Goal: Task Accomplishment & Management: Manage account settings

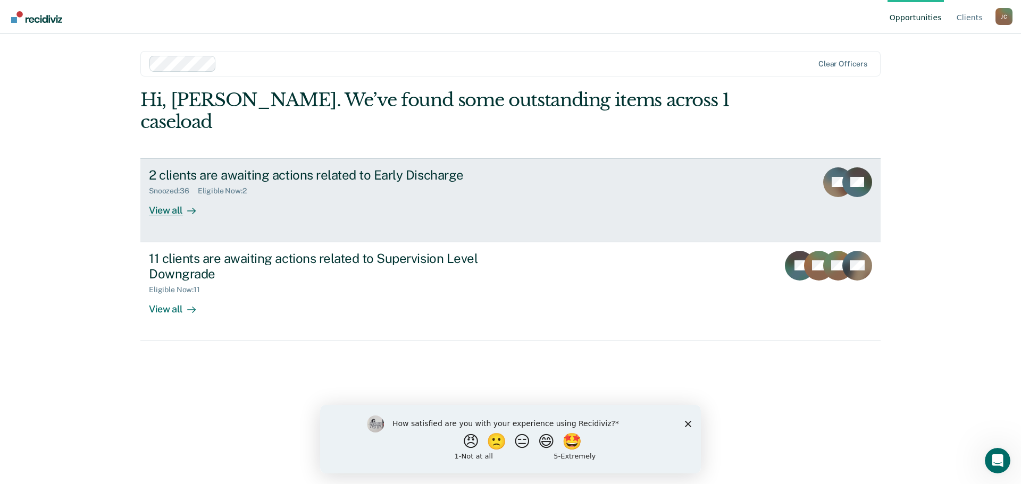
click at [146, 190] on link "2 clients are awaiting actions related to Early Discharge Snoozed : 36 Eligible…" at bounding box center [510, 200] width 740 height 84
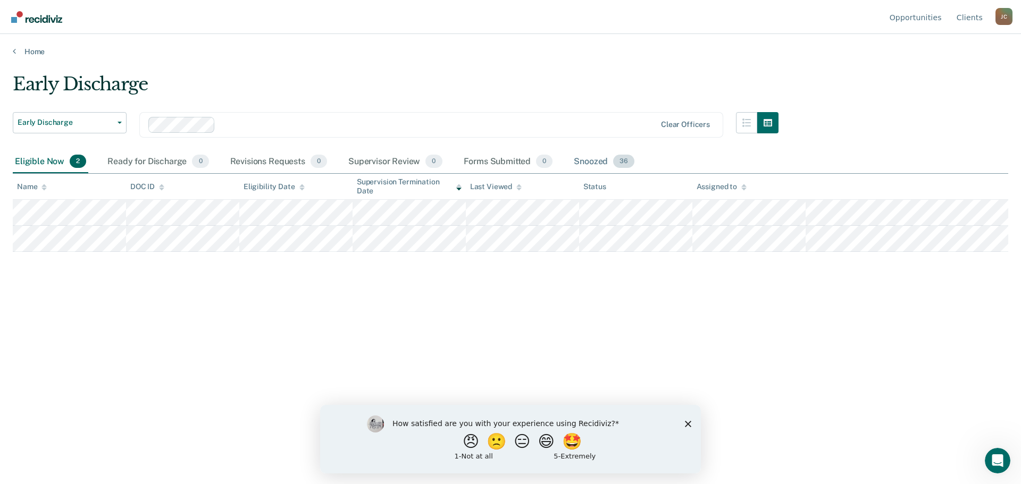
click at [587, 161] on div "Snoozed 36" at bounding box center [603, 161] width 65 height 23
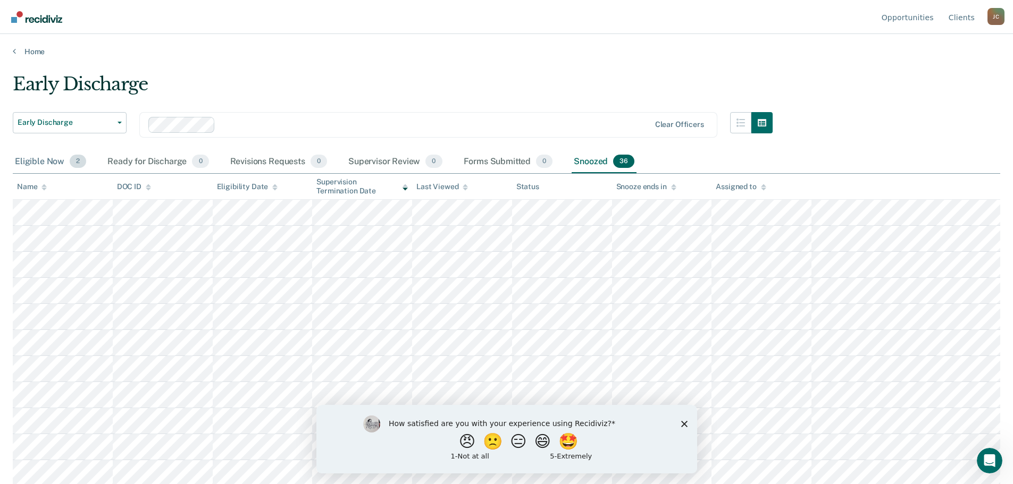
click at [53, 159] on div "Eligible Now 2" at bounding box center [50, 161] width 75 height 23
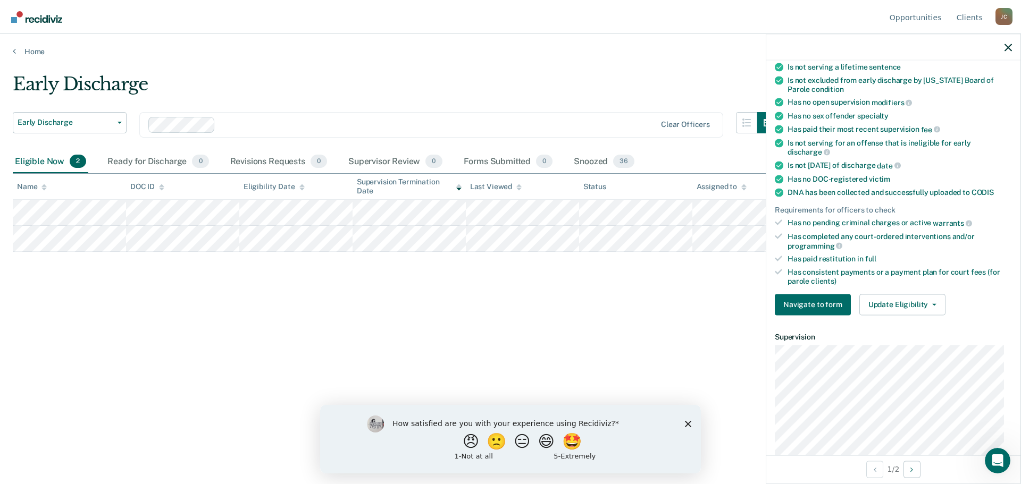
scroll to position [159, 0]
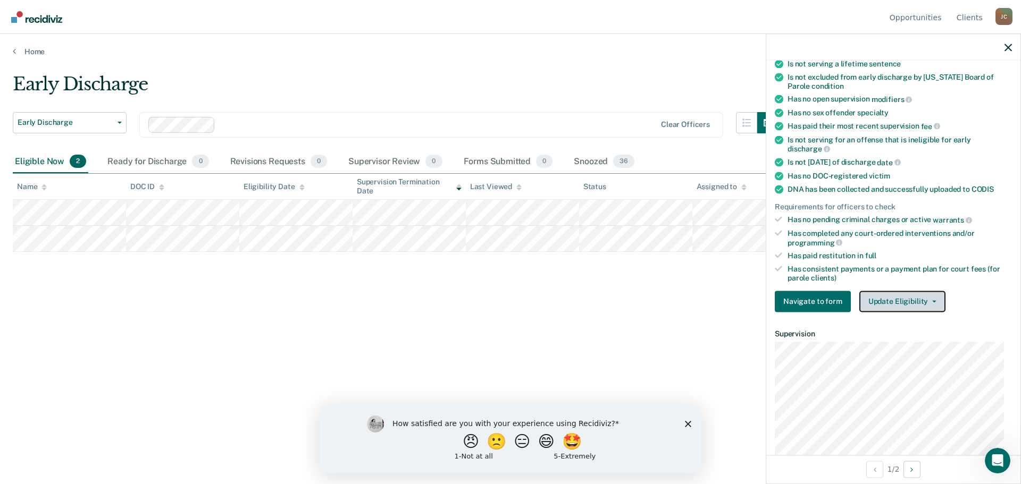
click at [901, 296] on button "Update Eligibility" at bounding box center [902, 301] width 86 height 21
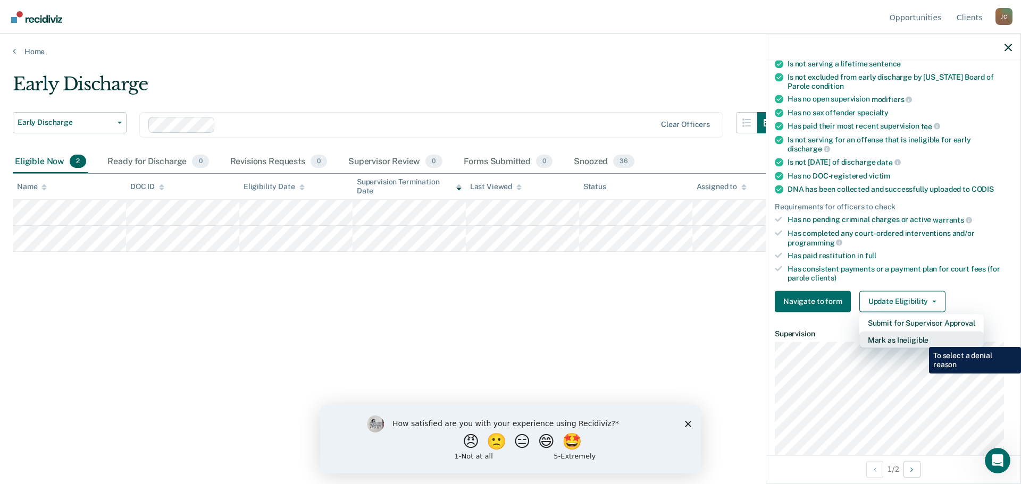
click at [921, 339] on button "Mark as Ineligible" at bounding box center [921, 339] width 124 height 17
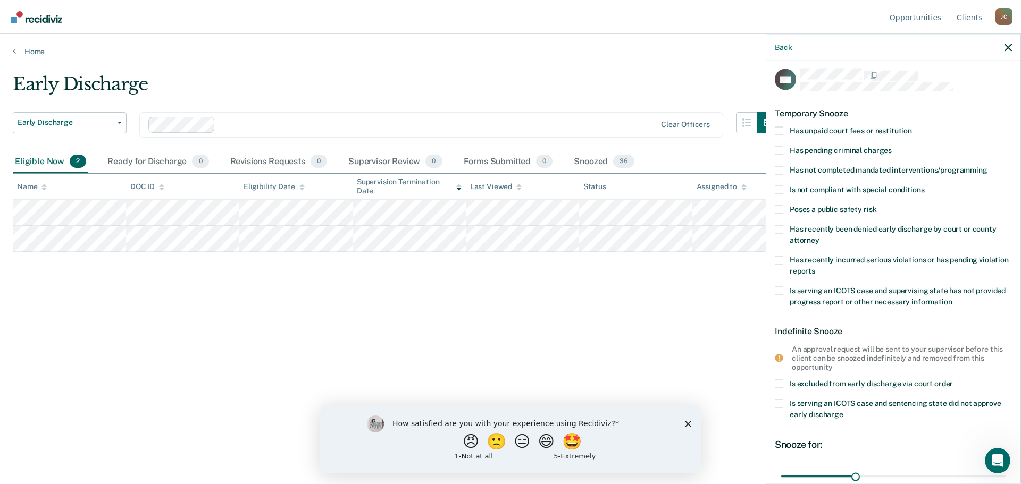
scroll to position [0, 0]
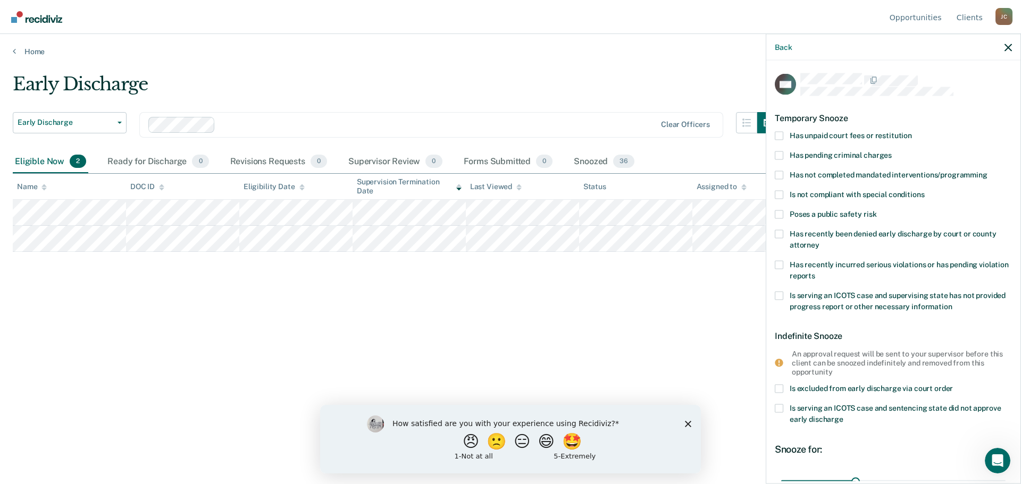
click at [778, 134] on span at bounding box center [779, 135] width 9 height 9
click at [912, 131] on input "Has unpaid court fees or restitution" at bounding box center [912, 131] width 0 height 0
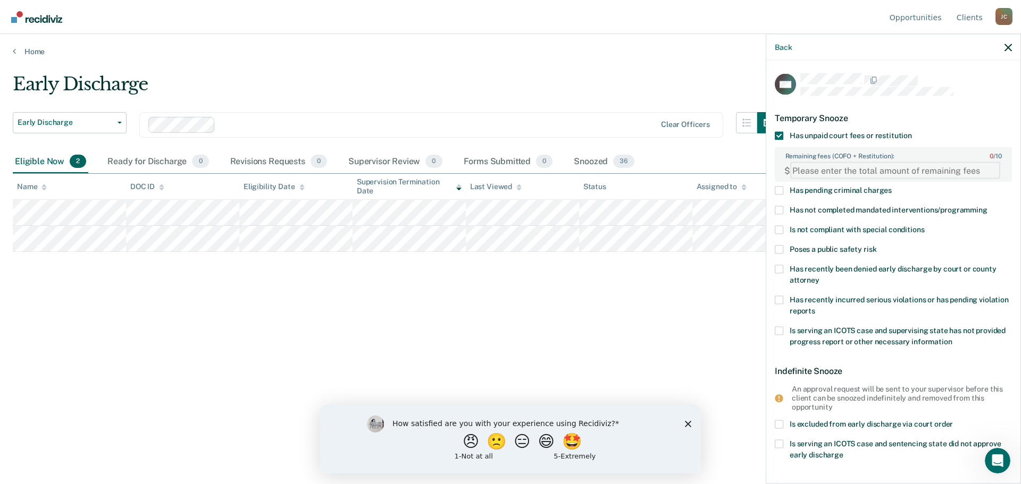
click at [839, 170] on FEESReasonInput "Remaining fees (COFO + Restitution): 0 / 10" at bounding box center [895, 170] width 210 height 17
click at [835, 171] on FEESReasonInput "Remaining fees (COFO + Restitution): 0 / 10" at bounding box center [895, 170] width 210 height 17
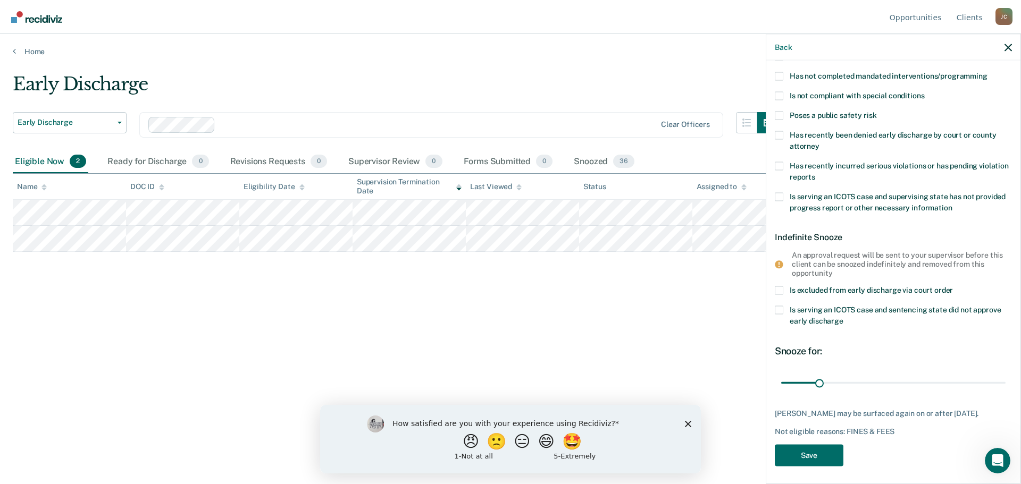
scroll to position [146, 0]
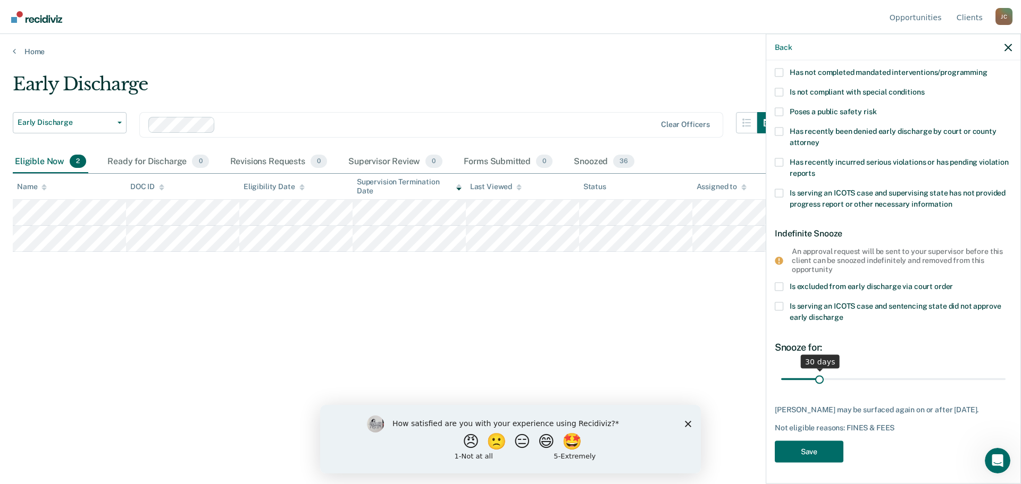
type FEESReasonInput "100.00"
drag, startPoint x: 817, startPoint y: 373, endPoint x: 852, endPoint y: 369, distance: 35.2
type input "60"
click at [852, 370] on input "range" at bounding box center [893, 379] width 224 height 19
click at [830, 455] on button "Save" at bounding box center [809, 452] width 69 height 22
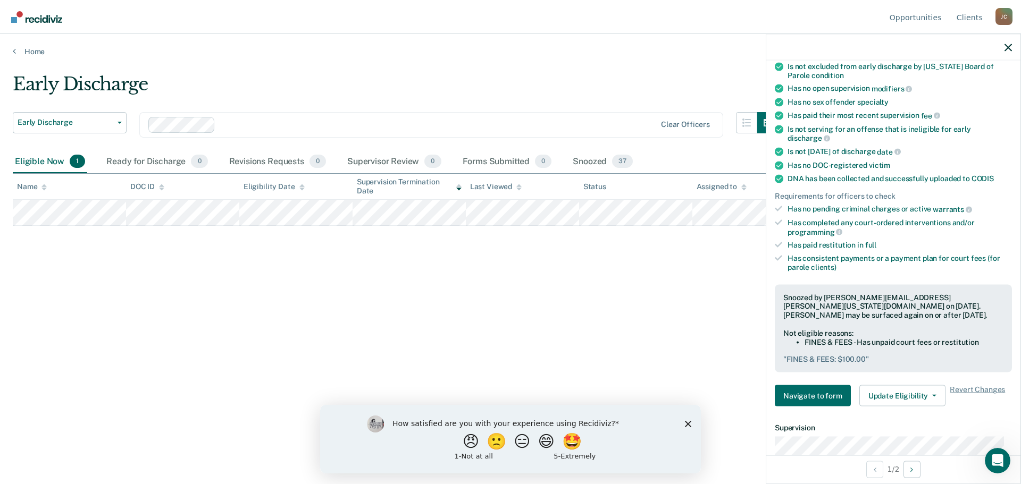
scroll to position [213, 0]
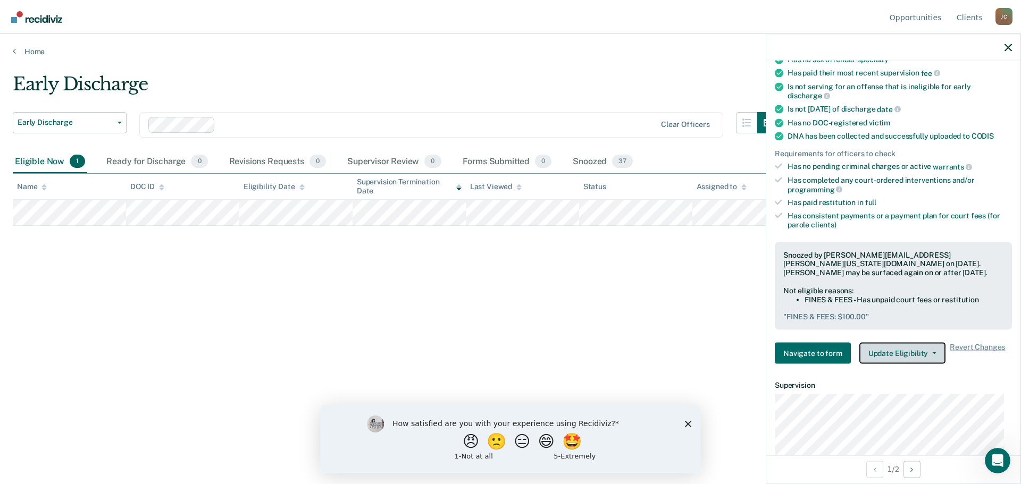
click at [892, 351] on button "Update Eligibility" at bounding box center [902, 353] width 86 height 21
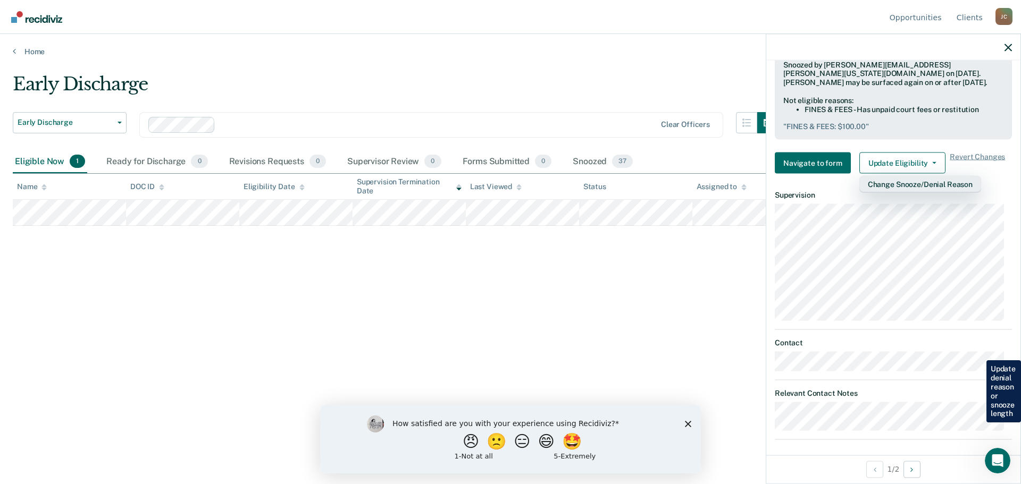
scroll to position [408, 0]
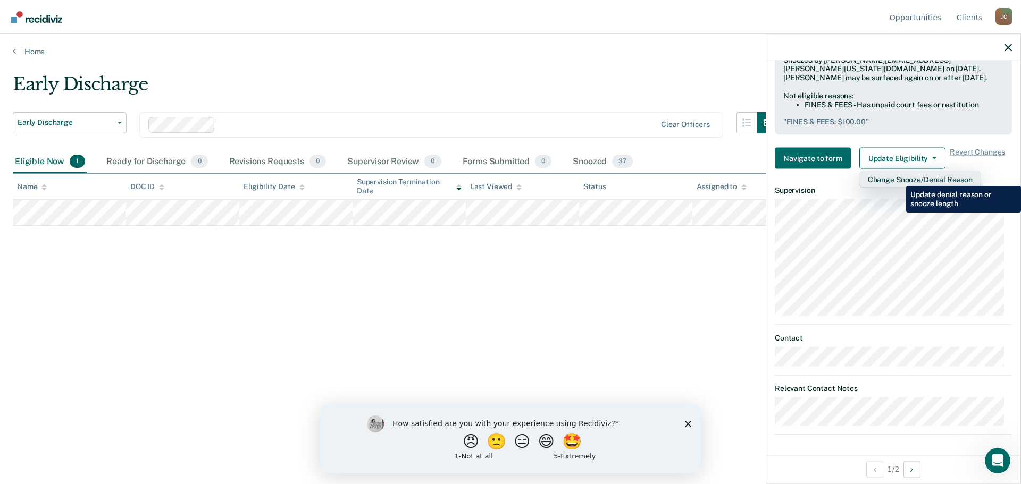
click at [898, 178] on button "Change Snooze/Denial Reason" at bounding box center [920, 179] width 122 height 17
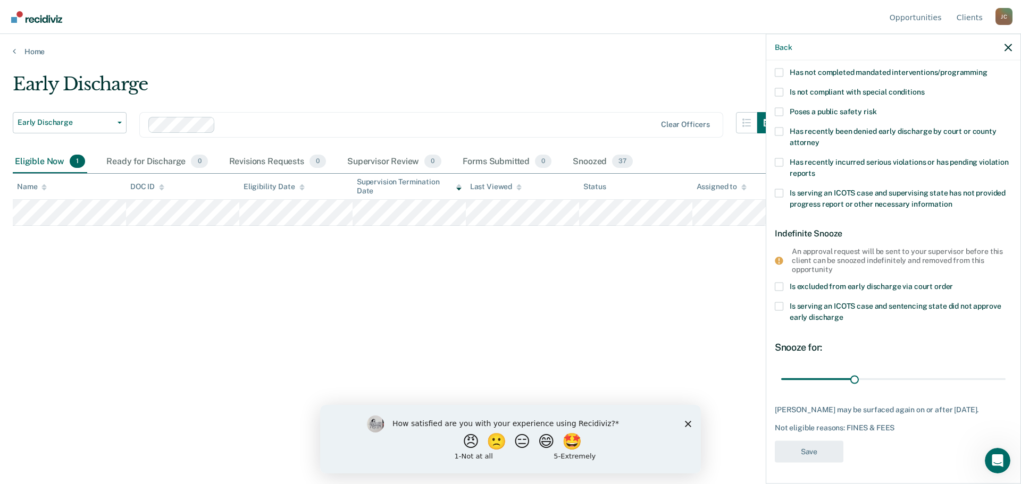
scroll to position [146, 0]
click at [1005, 47] on icon "button" at bounding box center [1007, 47] width 7 height 7
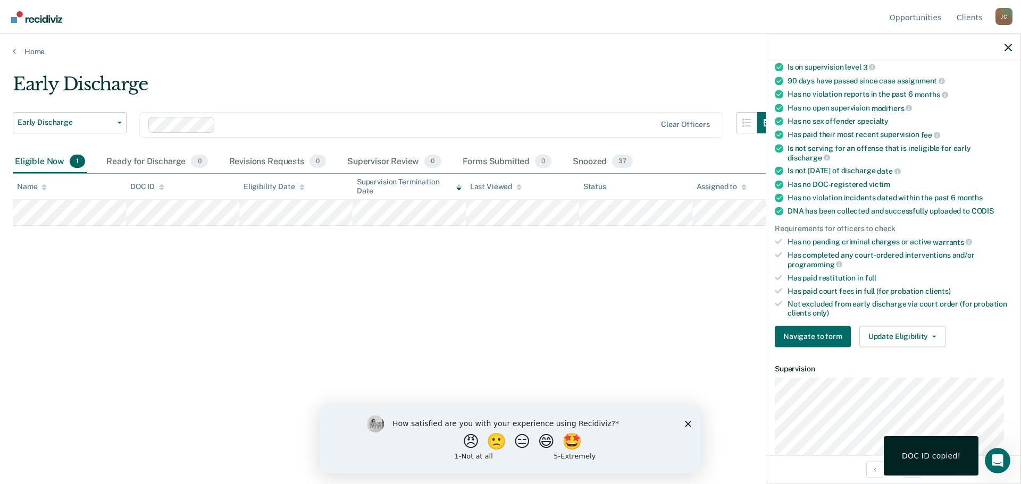
scroll to position [213, 0]
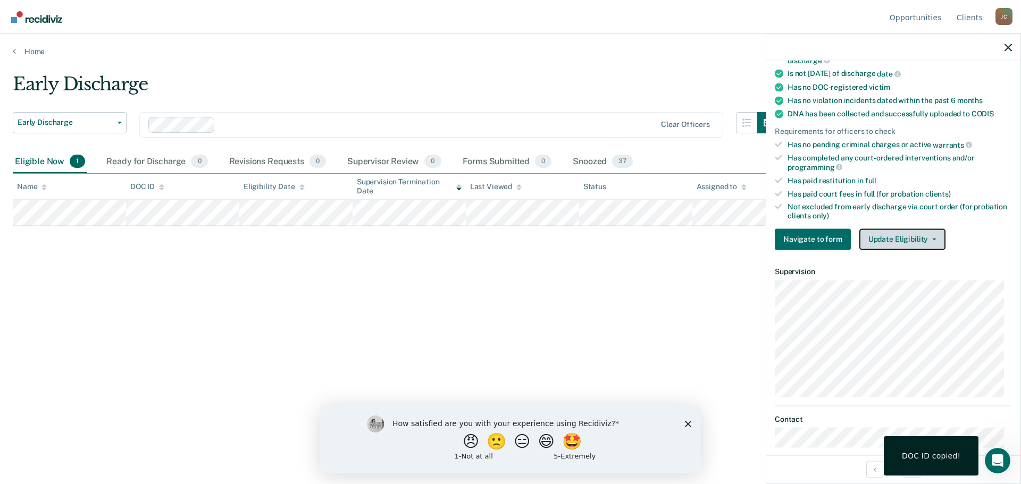
click at [898, 238] on button "Update Eligibility" at bounding box center [902, 239] width 86 height 21
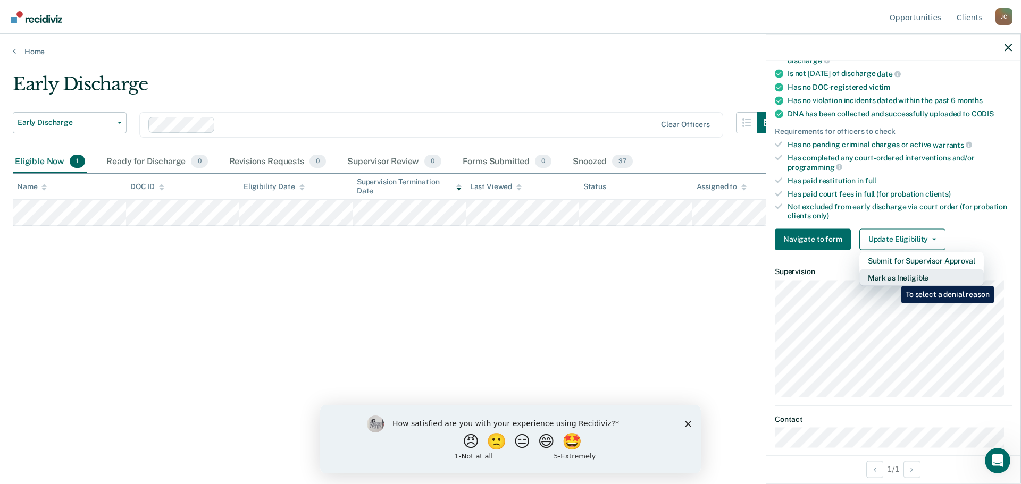
click at [893, 278] on button "Mark as Ineligible" at bounding box center [921, 277] width 124 height 17
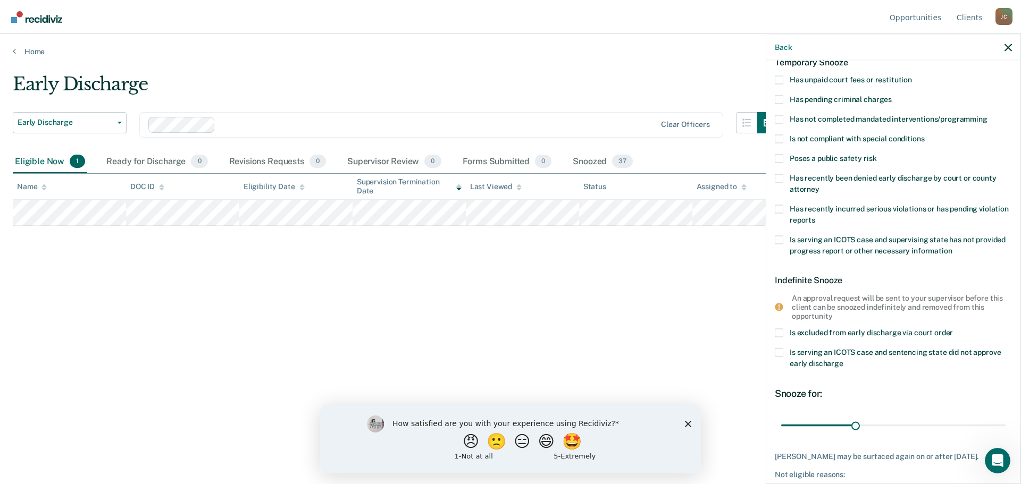
scroll to position [0, 0]
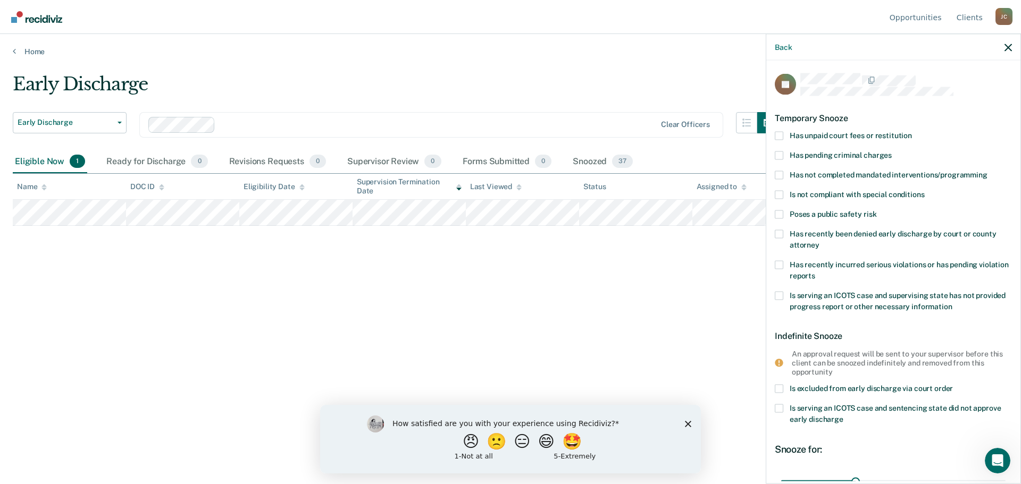
click at [780, 132] on span at bounding box center [779, 135] width 9 height 9
click at [912, 131] on input "Has unpaid court fees or restitution" at bounding box center [912, 131] width 0 height 0
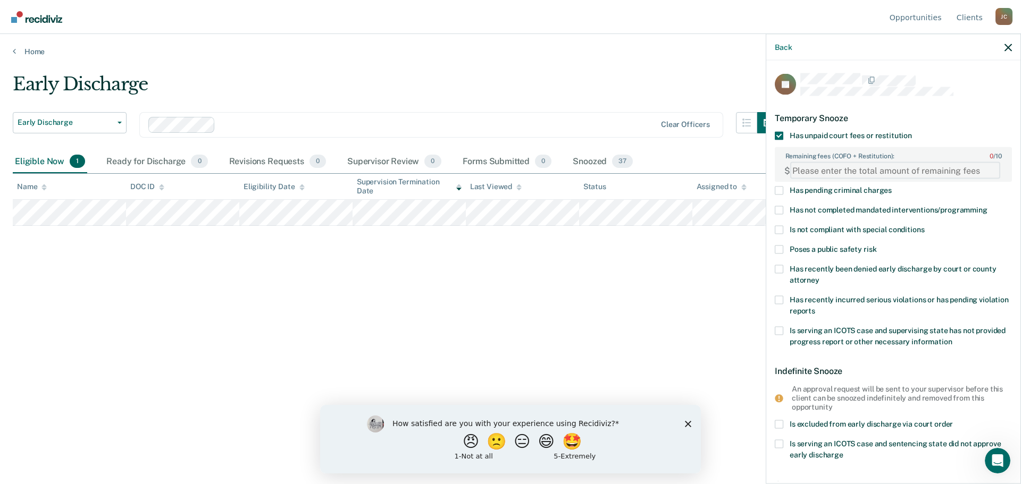
click at [843, 170] on FEESReasonInput "Remaining fees (COFO + Restitution): 0 / 10" at bounding box center [895, 170] width 210 height 17
type FEESReasonInput "2056.05"
click at [778, 213] on span at bounding box center [779, 210] width 9 height 9
click at [987, 206] on input "Has not completed mandated interventions/programming" at bounding box center [987, 206] width 0 height 0
click at [781, 231] on span at bounding box center [779, 230] width 9 height 9
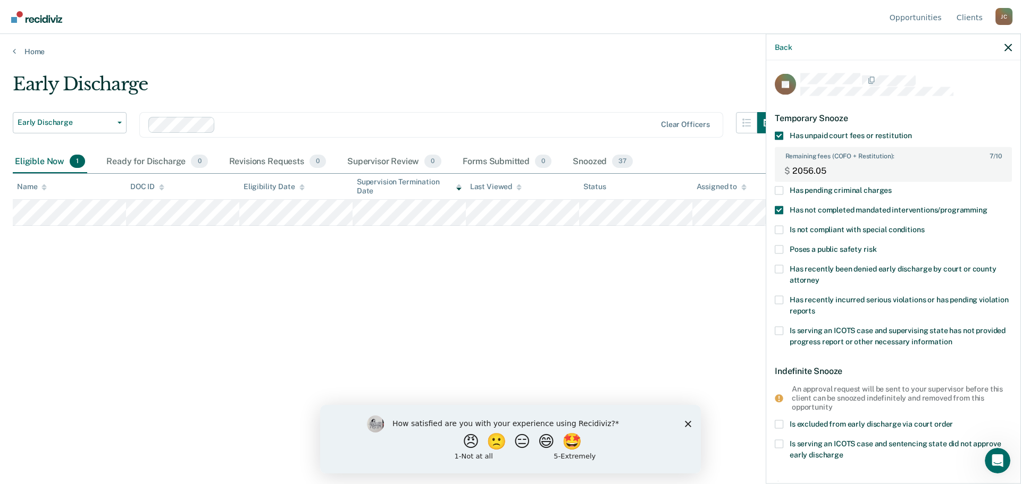
click at [924, 226] on input "Is not compliant with special conditions" at bounding box center [924, 226] width 0 height 0
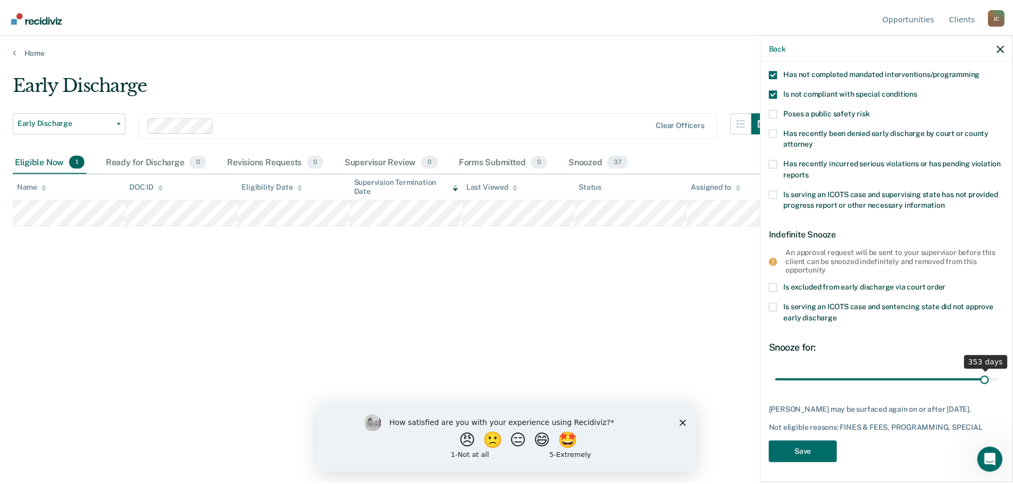
scroll to position [146, 0]
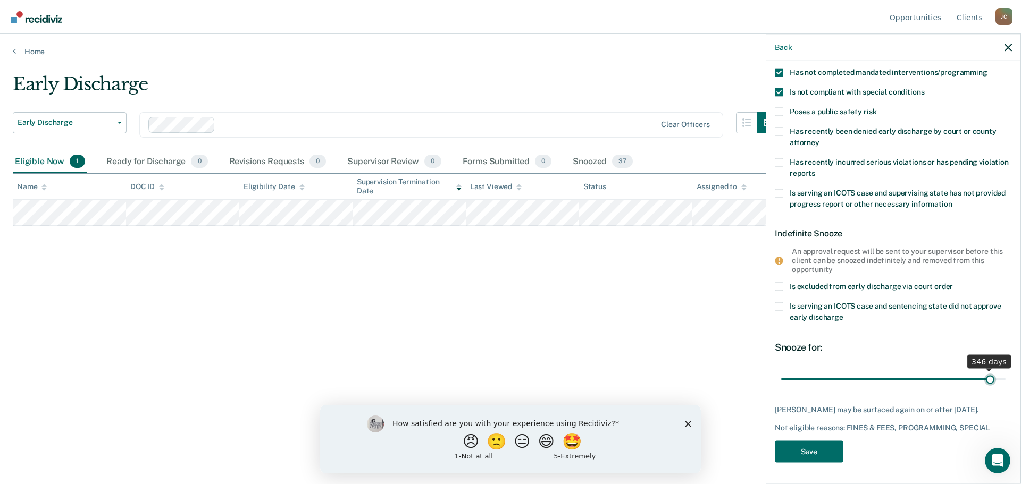
drag, startPoint x: 801, startPoint y: 372, endPoint x: 982, endPoint y: 371, distance: 181.3
type input "346"
click at [982, 371] on input "range" at bounding box center [893, 379] width 224 height 19
click at [798, 450] on button "Save" at bounding box center [809, 452] width 69 height 22
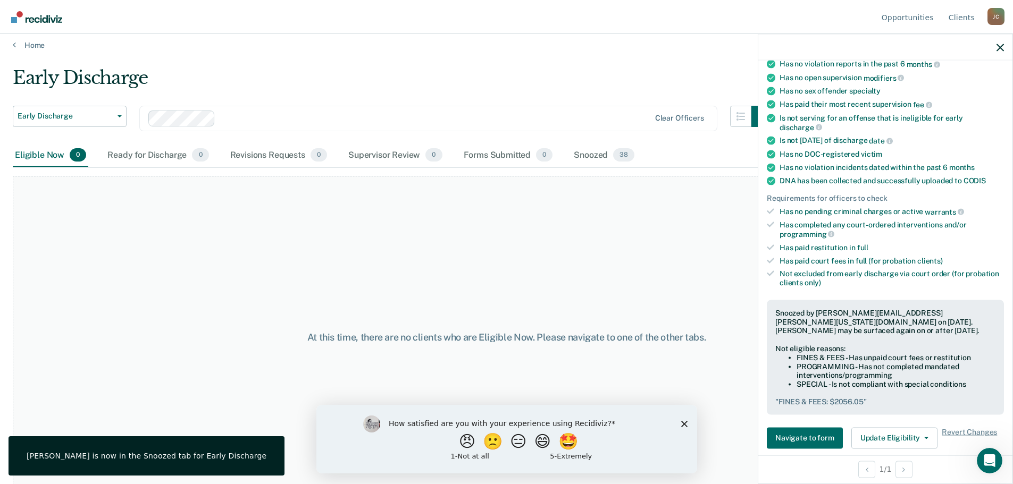
scroll to position [0, 0]
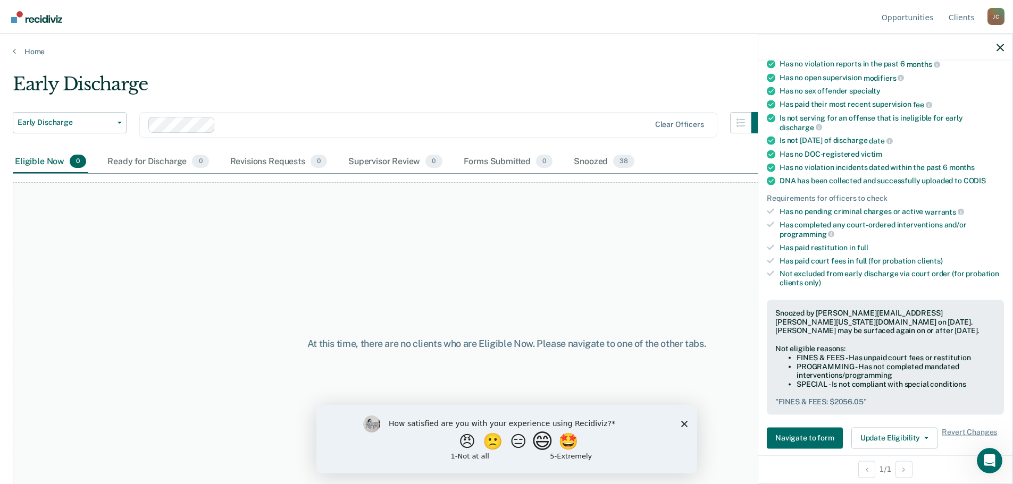
click at [544, 443] on button "😄" at bounding box center [543, 441] width 25 height 21
click at [511, 450] on input "Enter text..." at bounding box center [497, 448] width 218 height 21
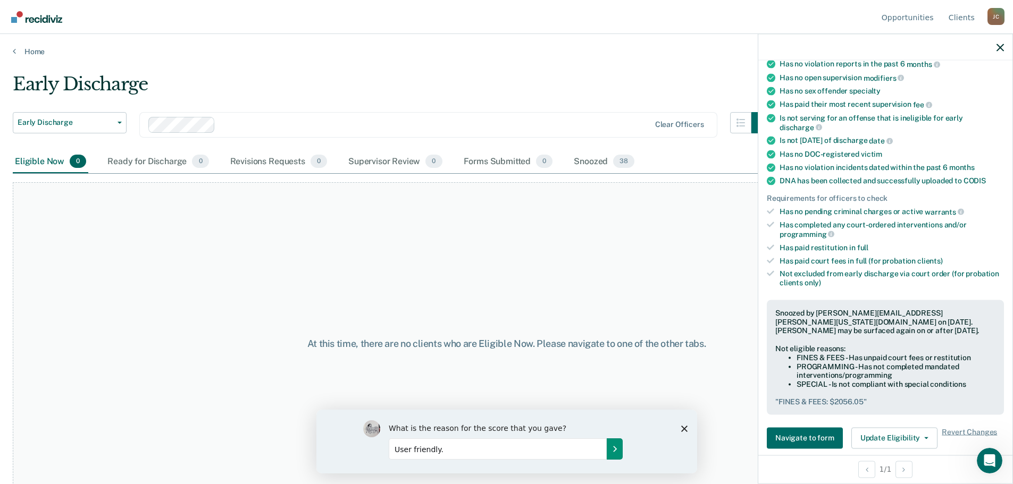
type input "User friendly."
click at [615, 444] on icon "Submit your response" at bounding box center [614, 448] width 9 height 9
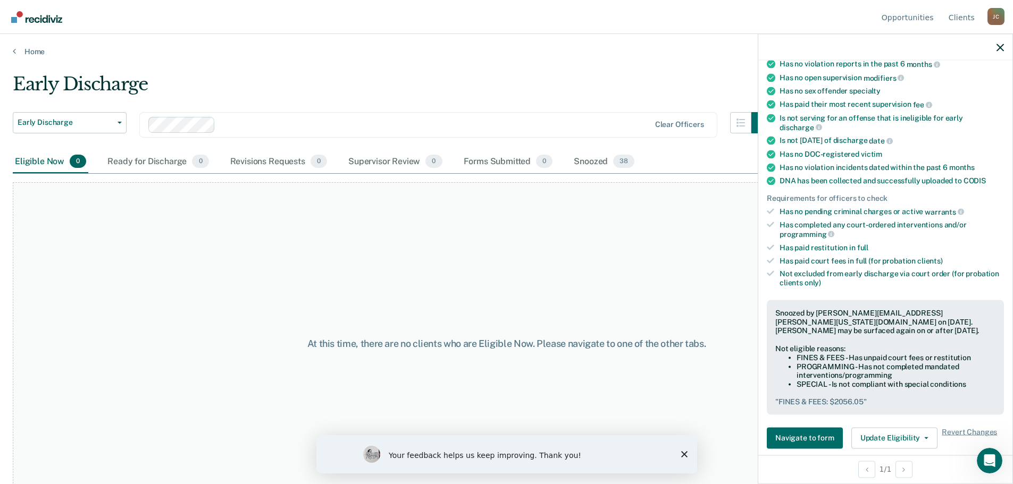
click at [680, 453] on icon "Close survey" at bounding box center [683, 454] width 6 height 6
